Goal: Navigation & Orientation: Go to known website

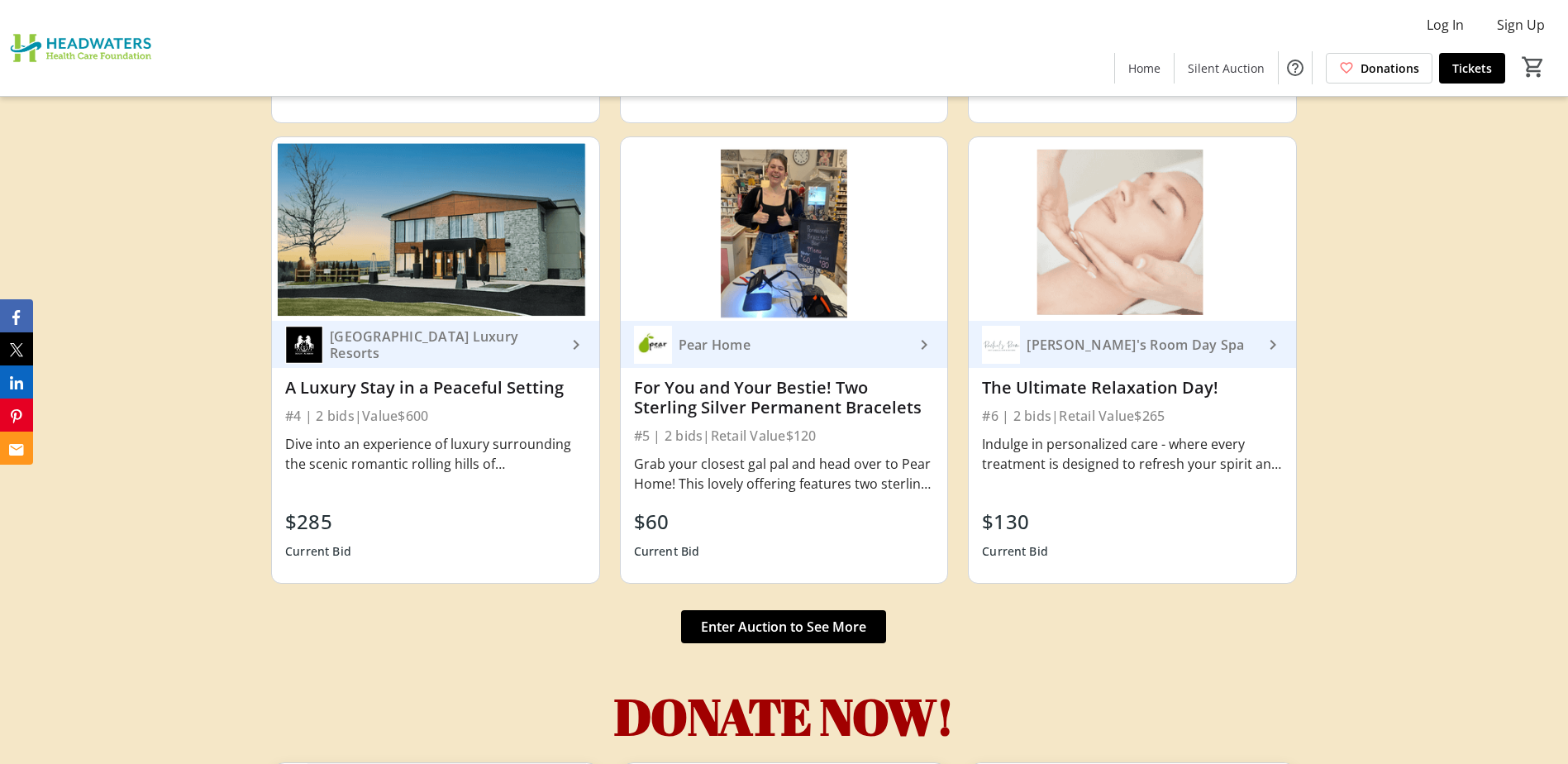
scroll to position [5623, 0]
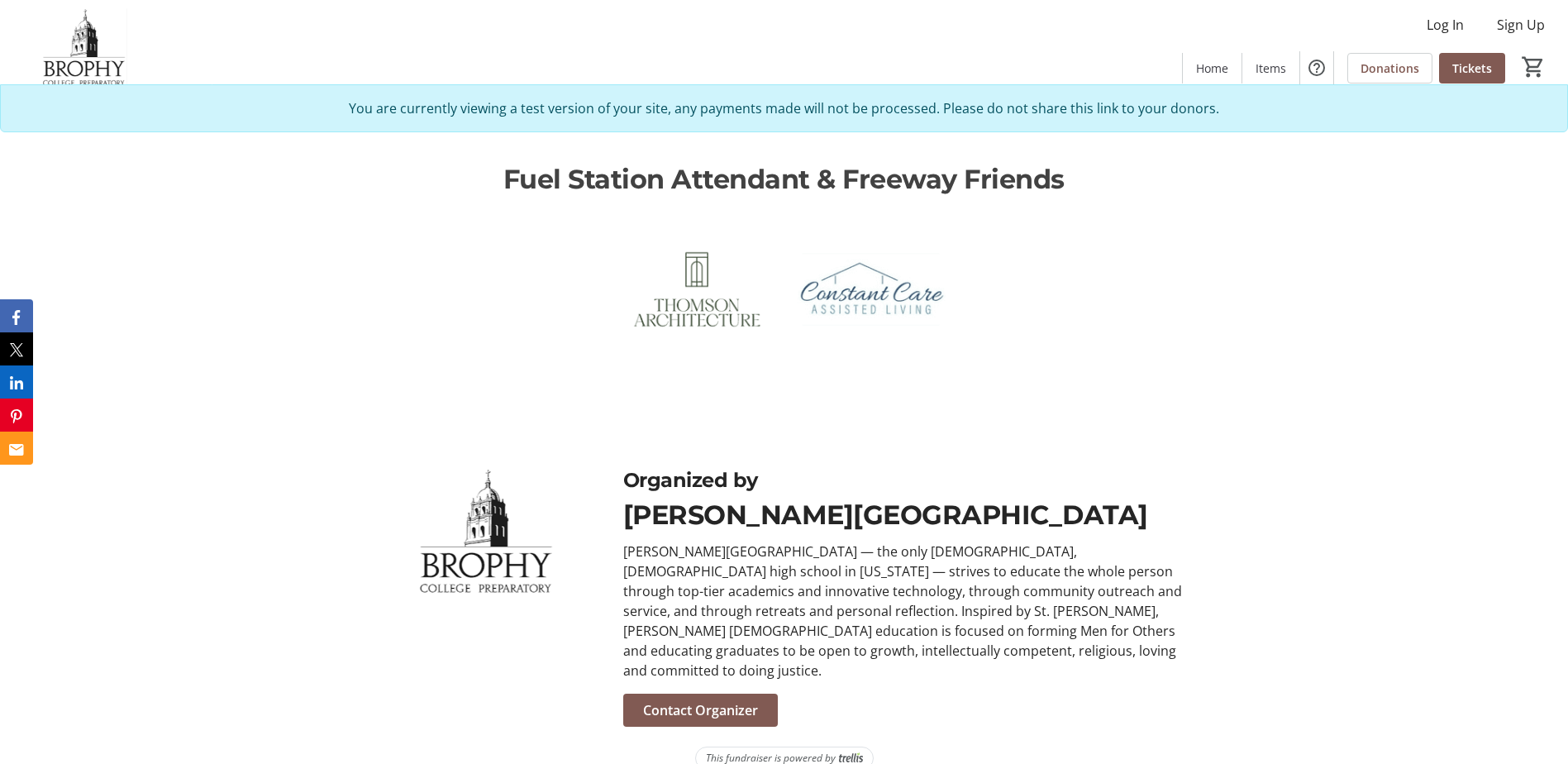
scroll to position [3748, 0]
